Goal: Task Accomplishment & Management: Use online tool/utility

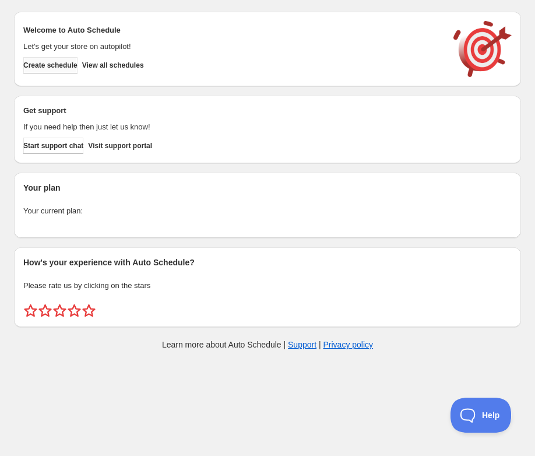
click at [64, 71] on button "Create schedule" at bounding box center [50, 65] width 54 height 16
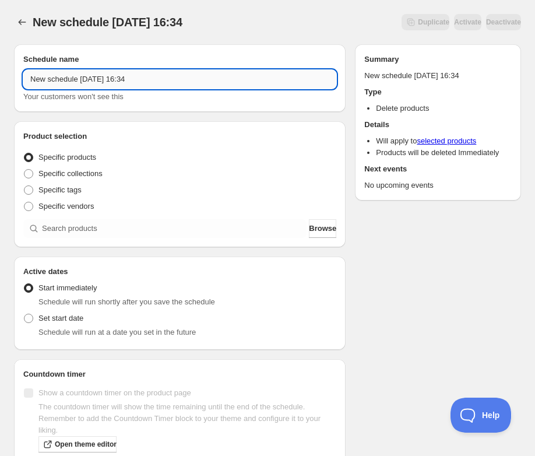
click at [101, 79] on input "New schedule [DATE] 16:34" at bounding box center [179, 79] width 313 height 19
drag, startPoint x: 159, startPoint y: 80, endPoint x: 65, endPoint y: 69, distance: 95.1
click at [65, 69] on div "Schedule name New schedule [DATE] 16:34 Your customers won't see this" at bounding box center [179, 78] width 313 height 49
type input "b"
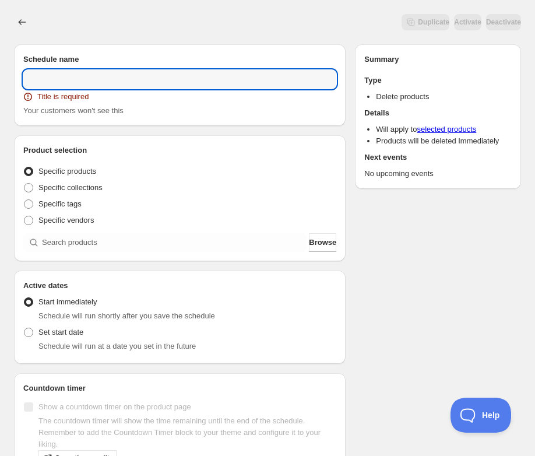
paste input "[DATE] 6:00PM-9:30PM | Blacksmithing Sampler: Skull Bottle Opener"
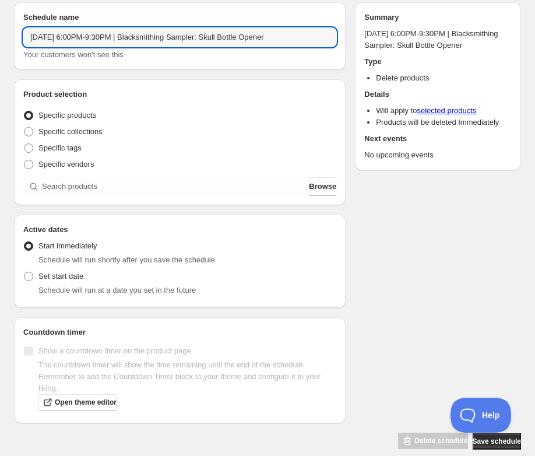
scroll to position [79, 0]
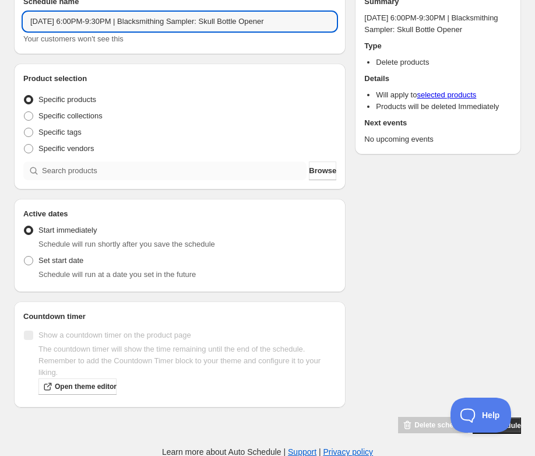
type input "[DATE] 6:00PM-9:30PM | Blacksmithing Sampler: Skull Bottle Opener"
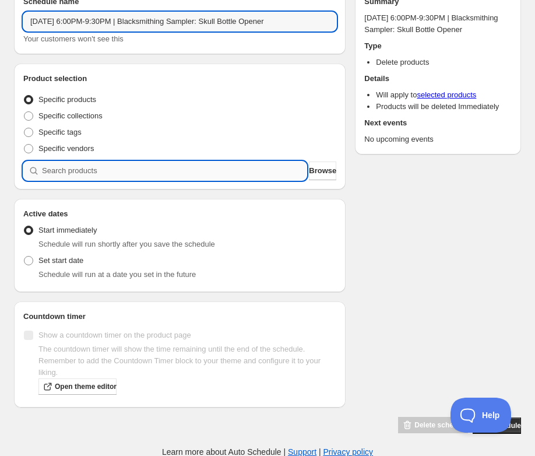
scroll to position [0, 0]
click at [138, 170] on input "search" at bounding box center [174, 170] width 265 height 19
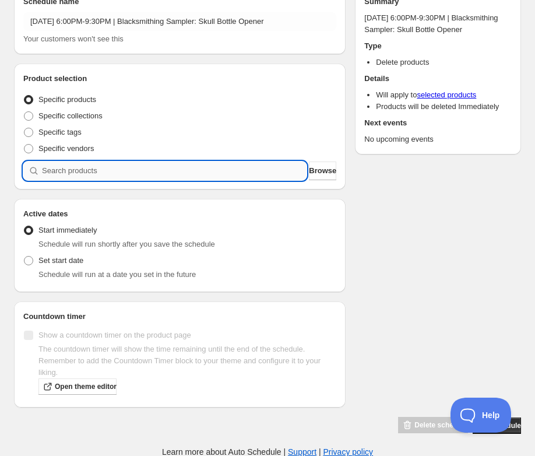
paste input "[DATE] 6:00PM-9:30PM | Blacksmithing Sampler: Skull Bottle Opener"
type input "[DATE] 6:00PM-9:30PM | Blacksmithing Sampler: Skull Bottle Opener"
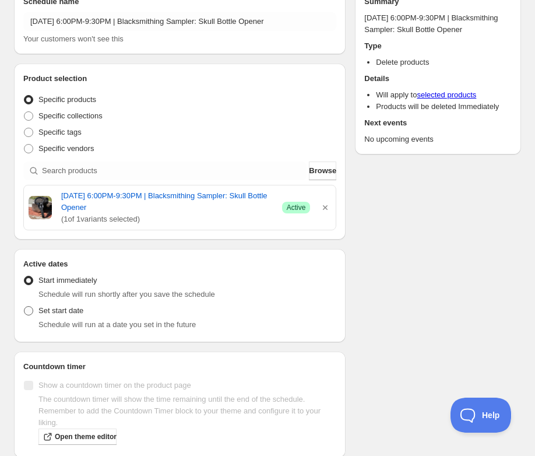
click at [27, 311] on span at bounding box center [28, 310] width 9 height 9
click at [24, 307] on input "Set start date" at bounding box center [24, 306] width 1 height 1
radio input "true"
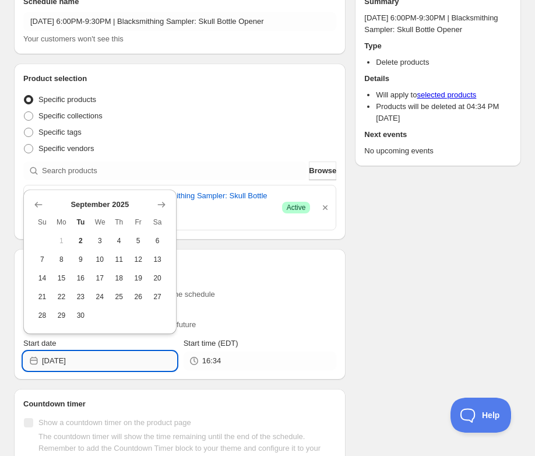
click at [118, 361] on input "[DATE]" at bounding box center [109, 361] width 135 height 19
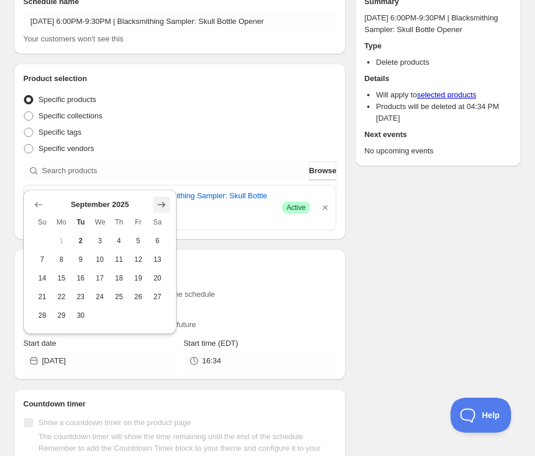
click at [159, 207] on icon "Show next month, October 2025" at bounding box center [162, 205] width 12 height 12
click at [83, 275] on span "14" at bounding box center [81, 277] width 10 height 9
type input "[DATE]"
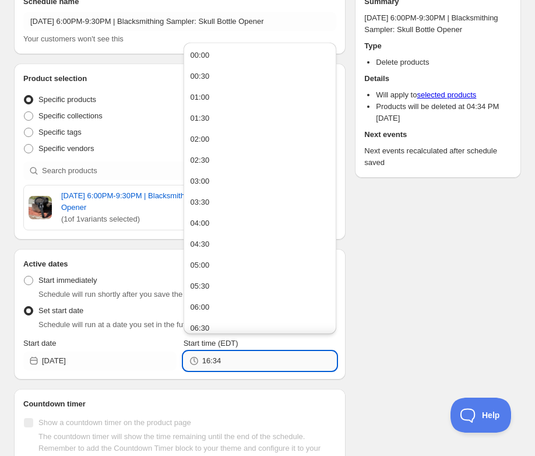
click at [216, 359] on input "16:34" at bounding box center [269, 361] width 135 height 19
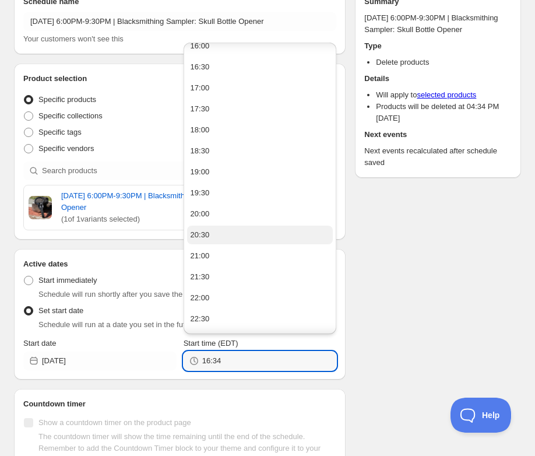
scroll to position [684, 0]
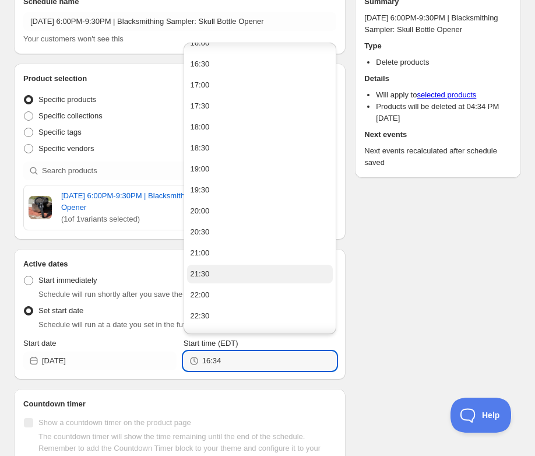
click at [201, 271] on div "21:30" at bounding box center [200, 274] width 19 height 12
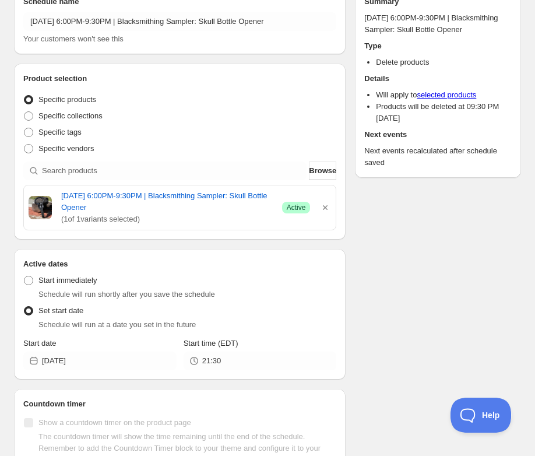
type input "21:30"
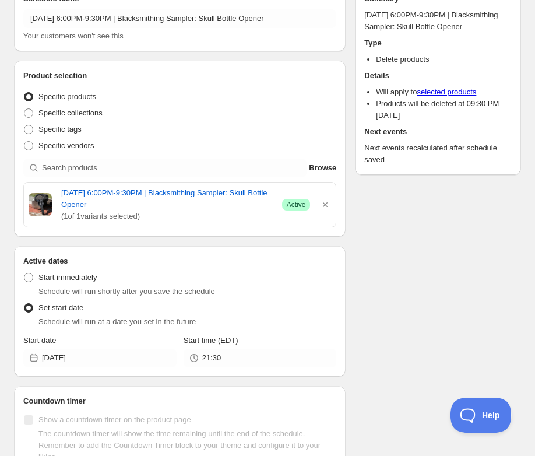
scroll to position [80, 0]
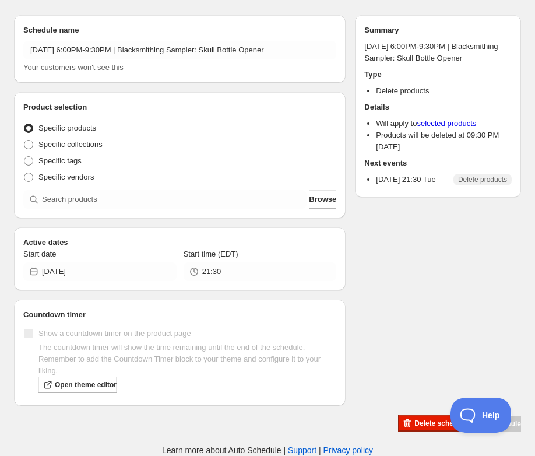
scroll to position [92, 0]
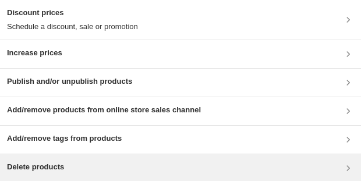
click at [50, 37] on h3 "Delete products" at bounding box center [35, 167] width 57 height 12
